Goal: Navigation & Orientation: Find specific page/section

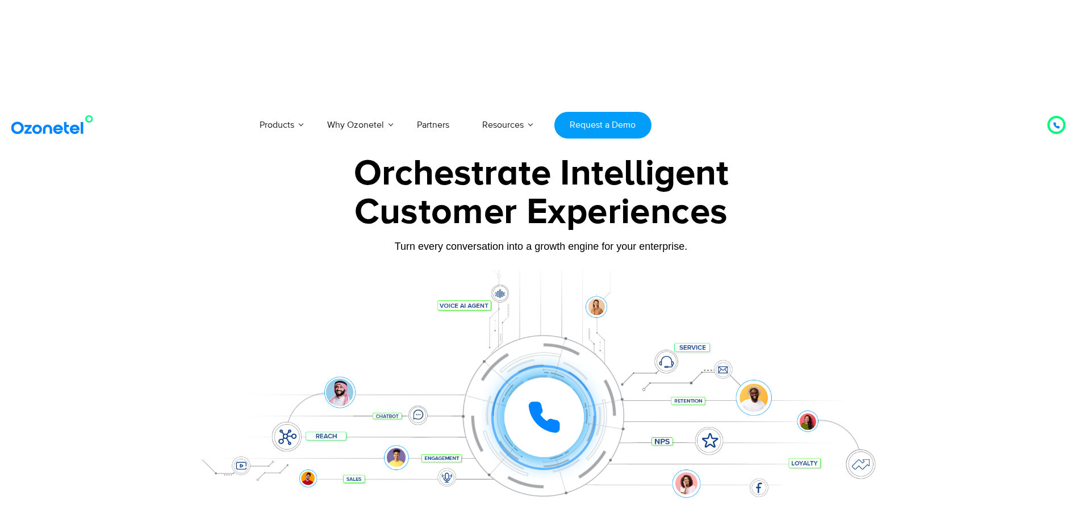
drag, startPoint x: 813, startPoint y: 116, endPoint x: 1058, endPoint y: 60, distance: 251.5
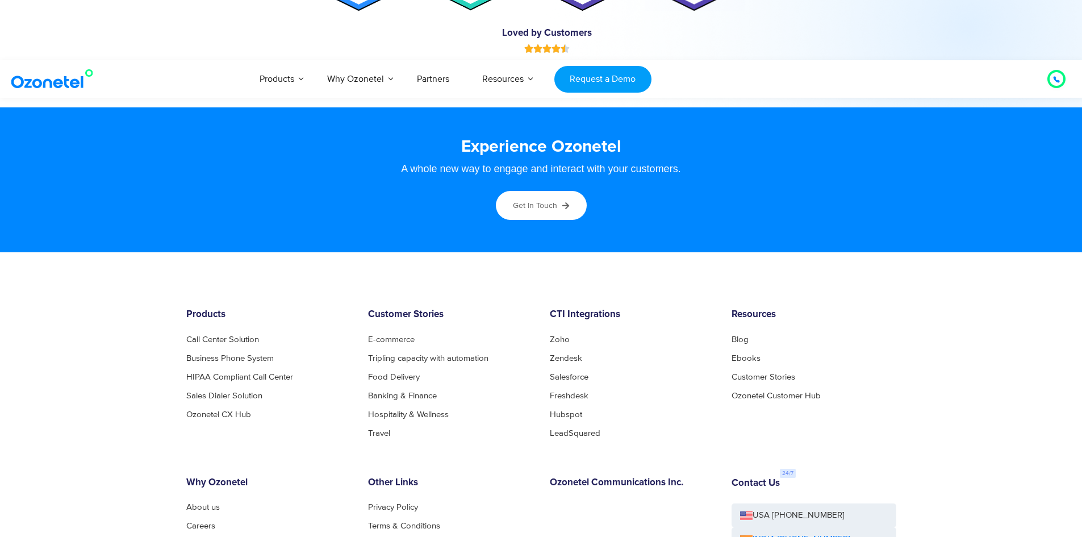
scroll to position [6222, 0]
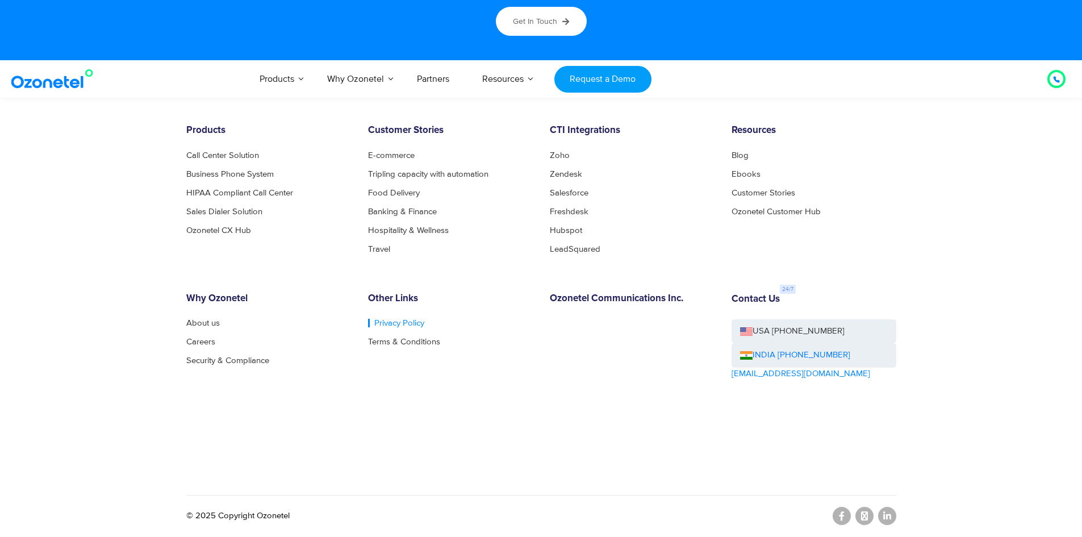
click at [389, 326] on link "Privacy Policy" at bounding box center [396, 323] width 56 height 9
click at [840, 516] on icon at bounding box center [842, 515] width 6 height 9
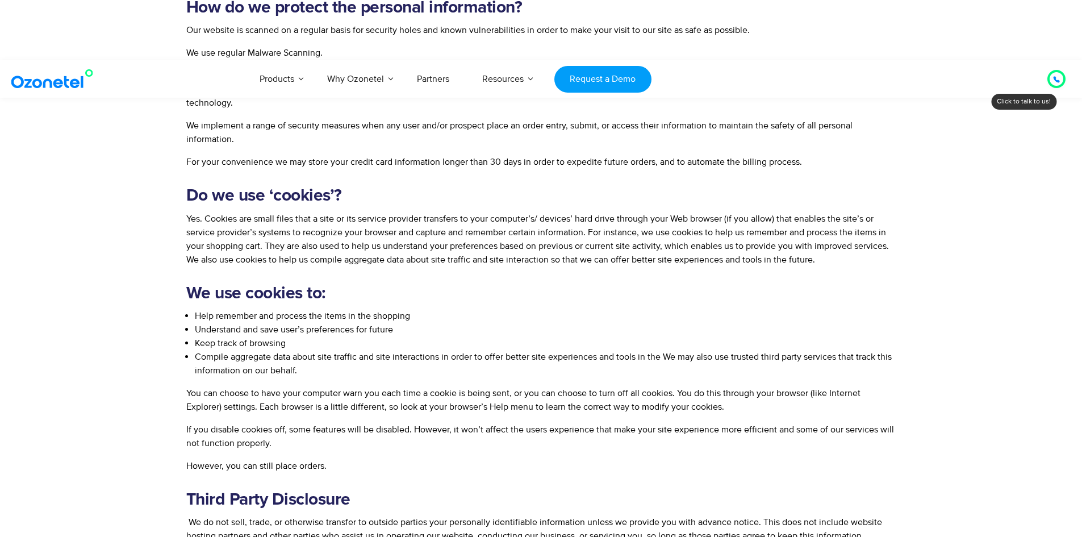
scroll to position [3058, 0]
